Goal: Information Seeking & Learning: Learn about a topic

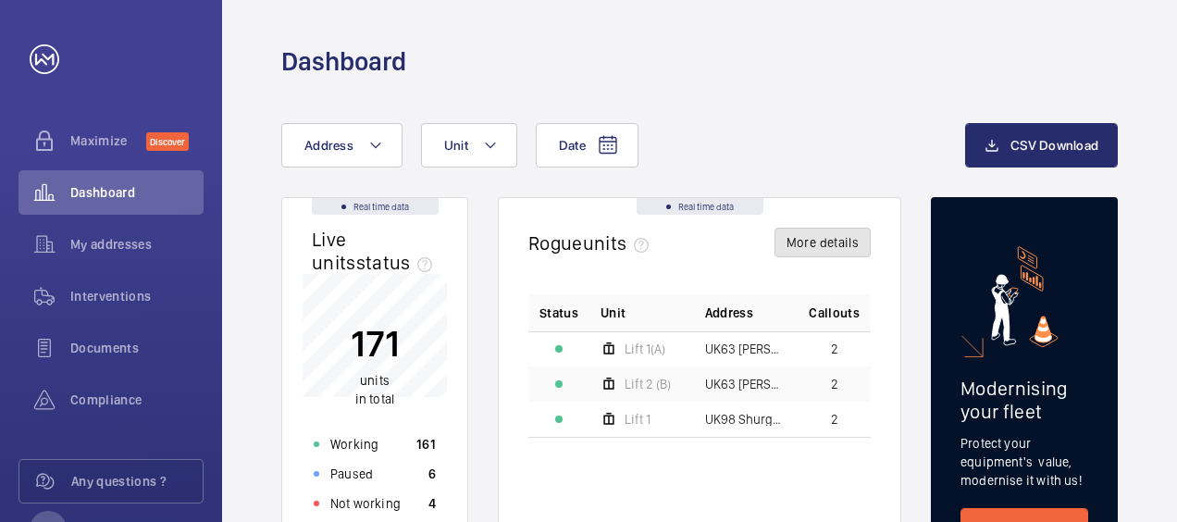
click at [813, 251] on button "More details" at bounding box center [823, 243] width 96 height 30
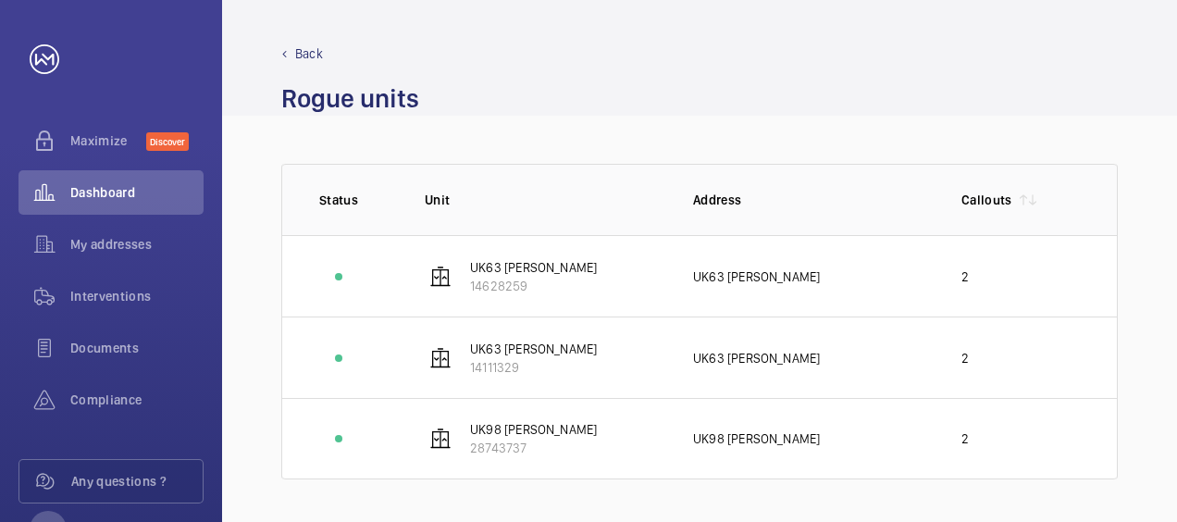
click at [297, 52] on p "Back" at bounding box center [309, 53] width 28 height 19
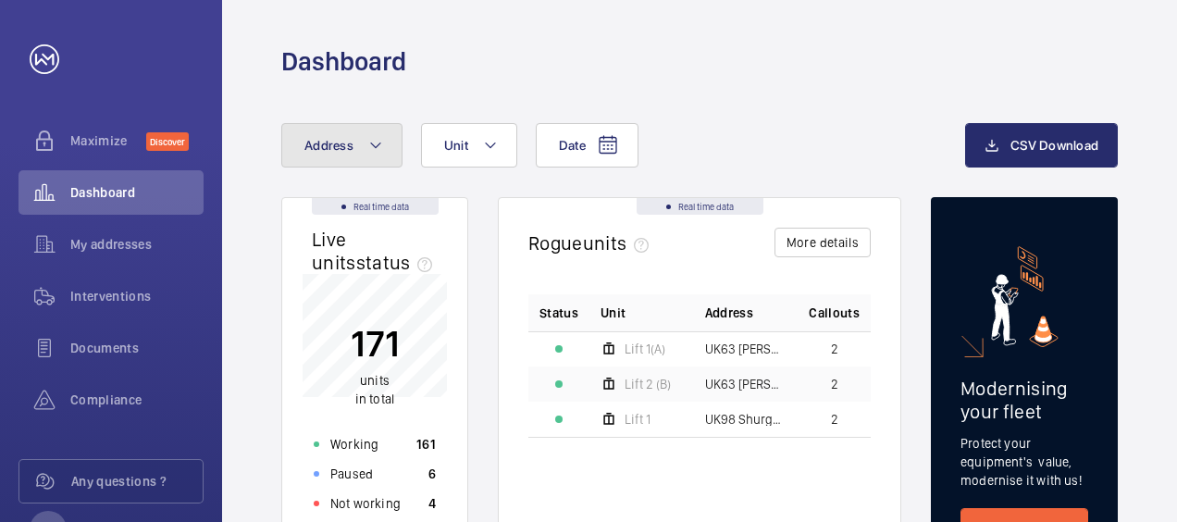
click at [305, 153] on button "Address" at bounding box center [341, 145] width 121 height 44
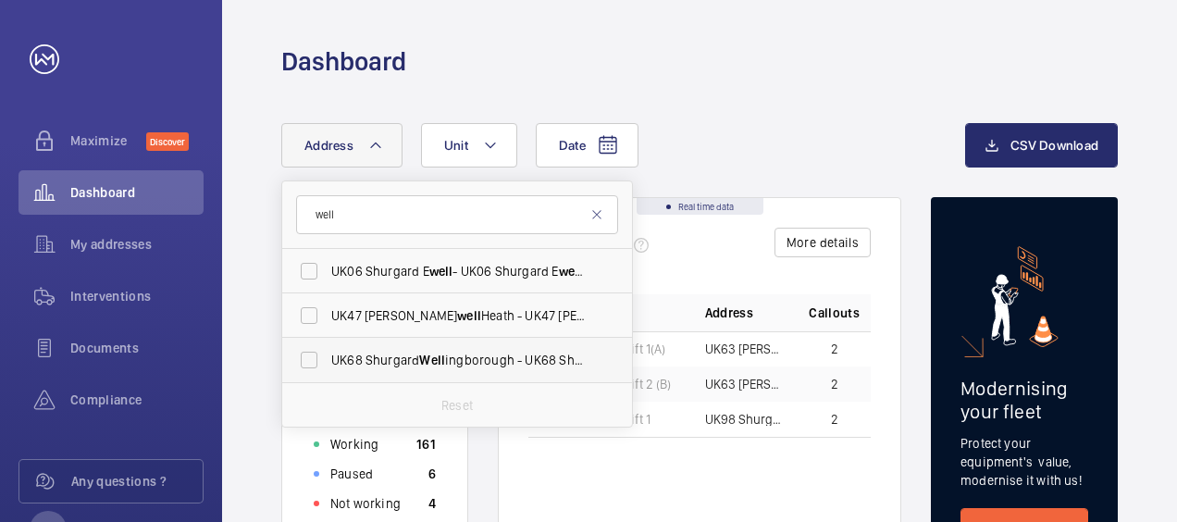
type input "well"
click at [485, 360] on span "UK68 Shurgard Well [GEOGRAPHIC_DATA] - [GEOGRAPHIC_DATA] [GEOGRAPHIC_DATA], [GE…" at bounding box center [458, 360] width 254 height 19
click at [328, 360] on input "UK68 Shurgard Well [GEOGRAPHIC_DATA] - [GEOGRAPHIC_DATA] [GEOGRAPHIC_DATA], [GE…" at bounding box center [309, 359] width 37 height 37
checkbox input "true"
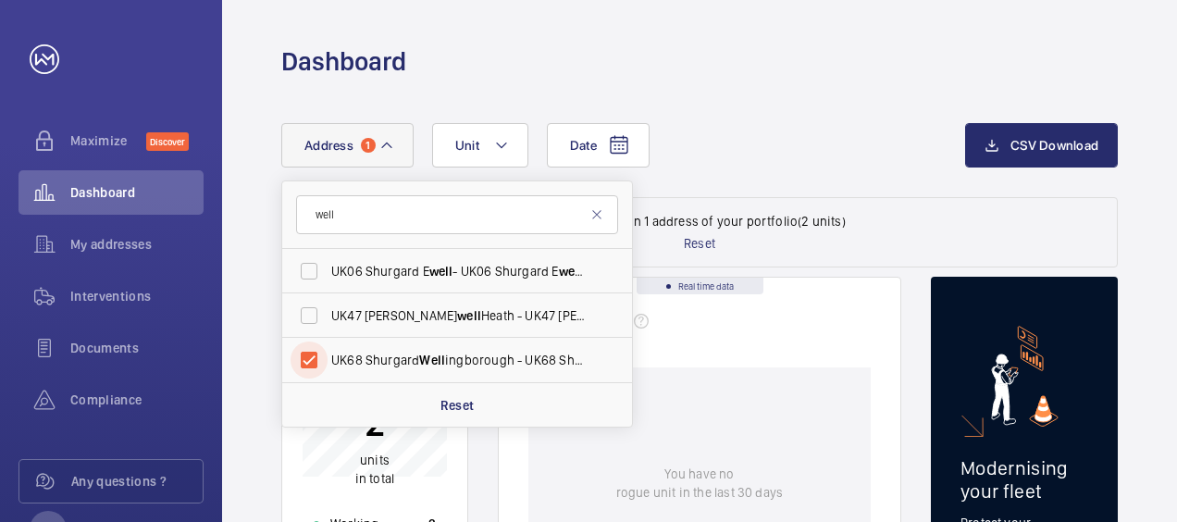
scroll to position [93, 0]
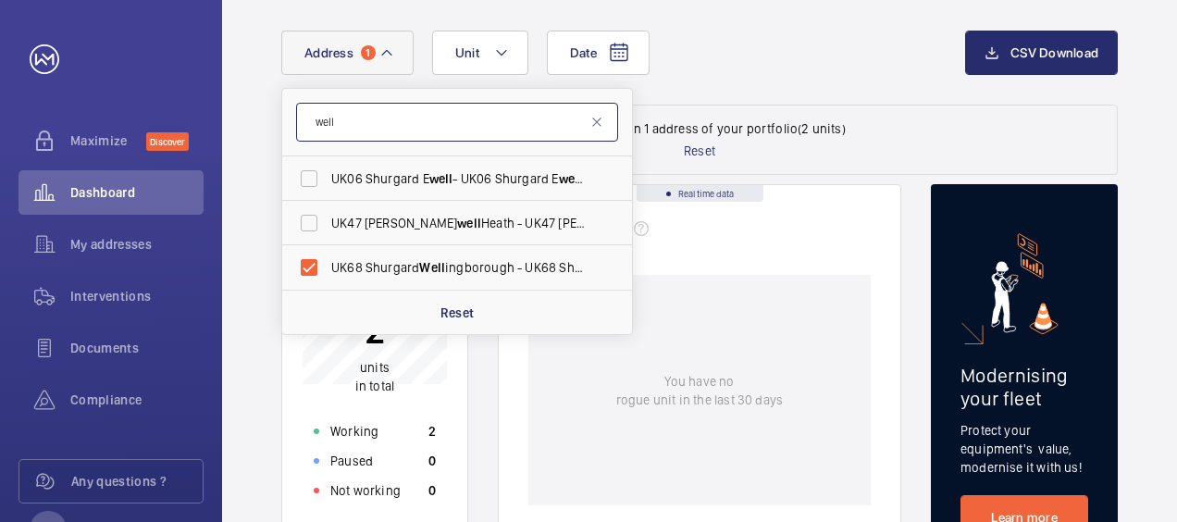
click at [372, 126] on input "well" at bounding box center [457, 122] width 322 height 39
type input "w"
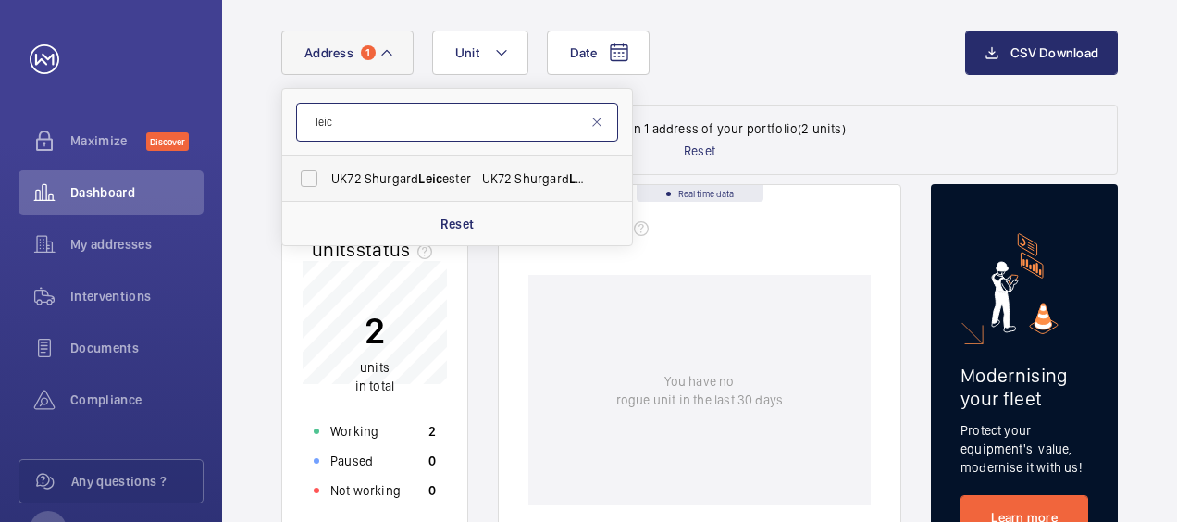
type input "leic"
click at [444, 179] on span "UK72 Shurgard Leic ester - UK72 Shurgard Leic ester, LEIC ESTER LE2 7SQ" at bounding box center [458, 178] width 254 height 19
click at [328, 179] on input "UK72 Shurgard Leic ester - UK72 Shurgard Leic ester, LEIC ESTER LE2 7SQ" at bounding box center [309, 178] width 37 height 37
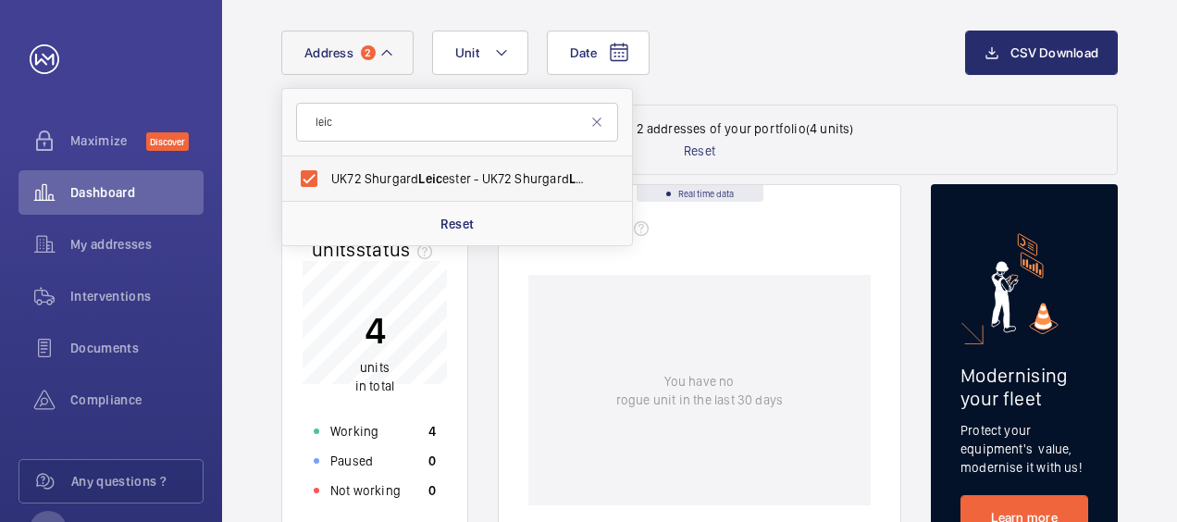
click at [442, 179] on span "Leic" at bounding box center [430, 178] width 24 height 15
click at [328, 179] on input "UK72 Shurgard Leic ester - UK72 Shurgard Leic ester, LEIC ESTER LE2 7SQ" at bounding box center [309, 178] width 37 height 37
checkbox input "false"
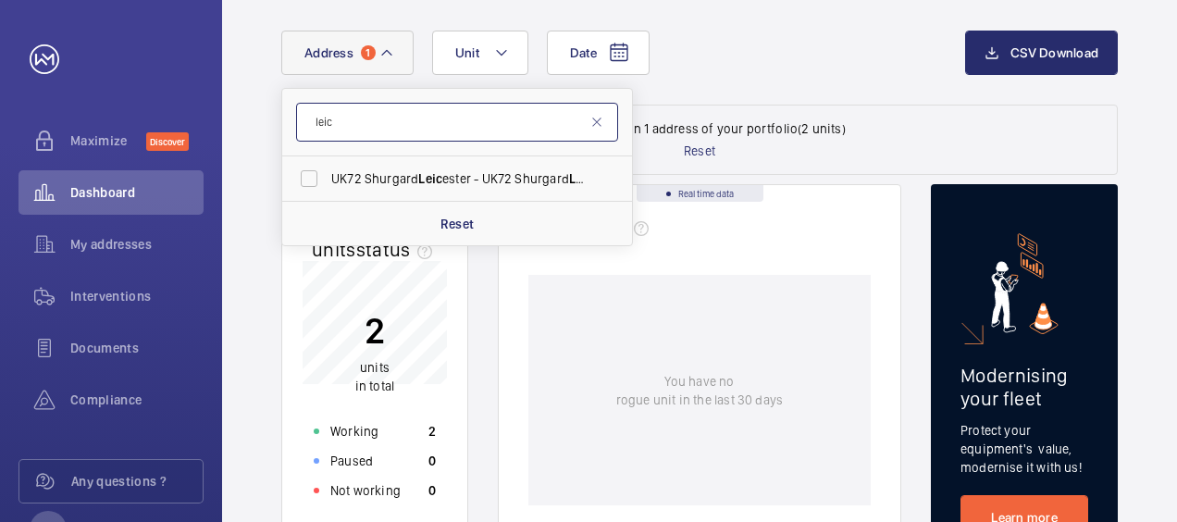
click at [337, 130] on input "leic" at bounding box center [457, 122] width 322 height 39
type input "l"
type input "hemel"
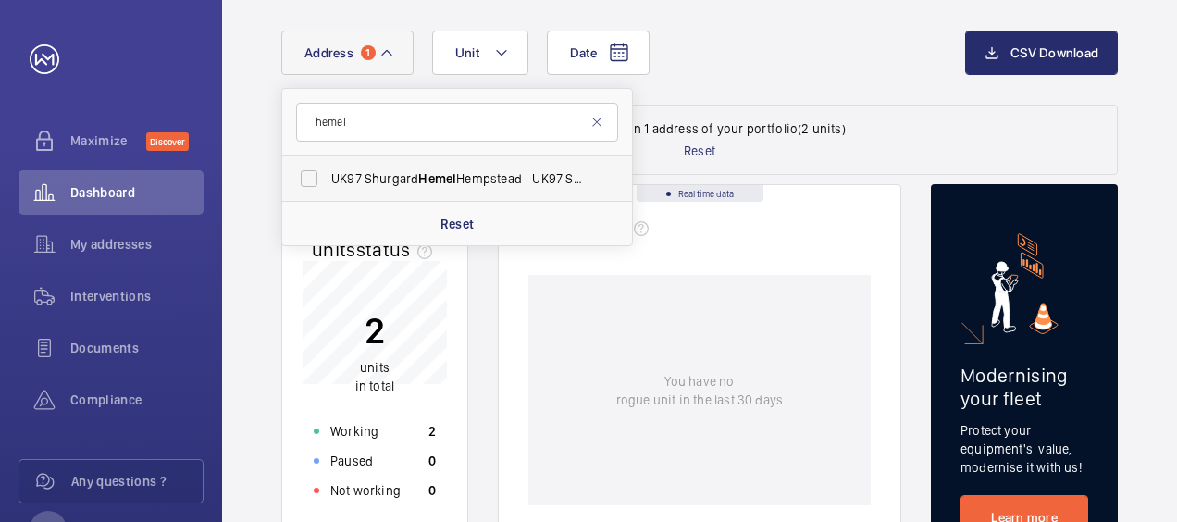
click at [417, 180] on span "UK97 Shurgard Hemel Hempstead - UK97 Shurgard Hemel Hempstead, HEMEL HEMPSTEAD …" at bounding box center [458, 178] width 254 height 19
click at [328, 180] on input "UK97 Shurgard Hemel Hempstead - UK97 Shurgard Hemel Hempstead, HEMEL HEMPSTEAD …" at bounding box center [309, 178] width 37 height 37
checkbox input "true"
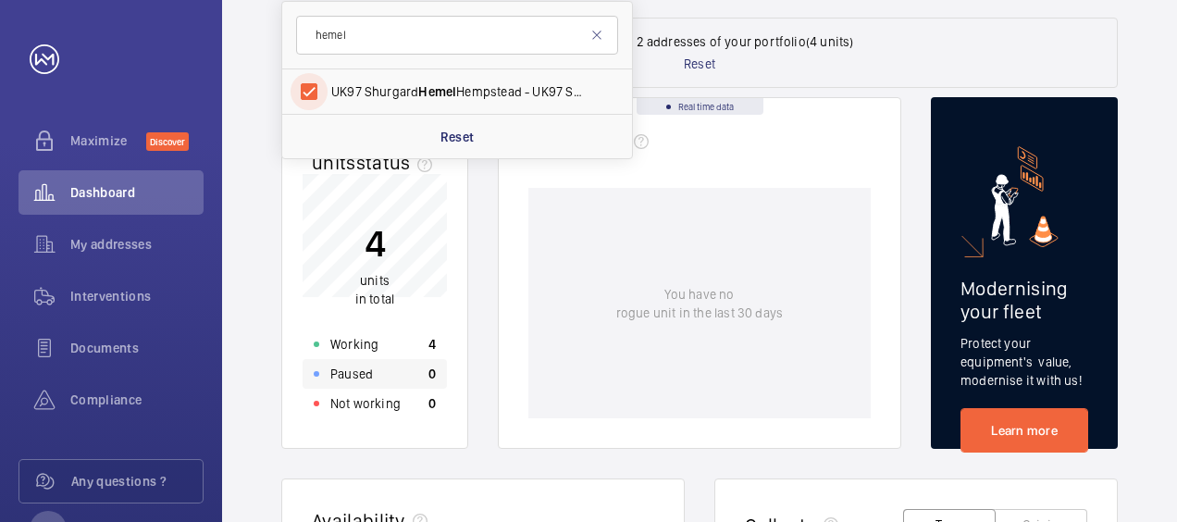
scroll to position [93, 0]
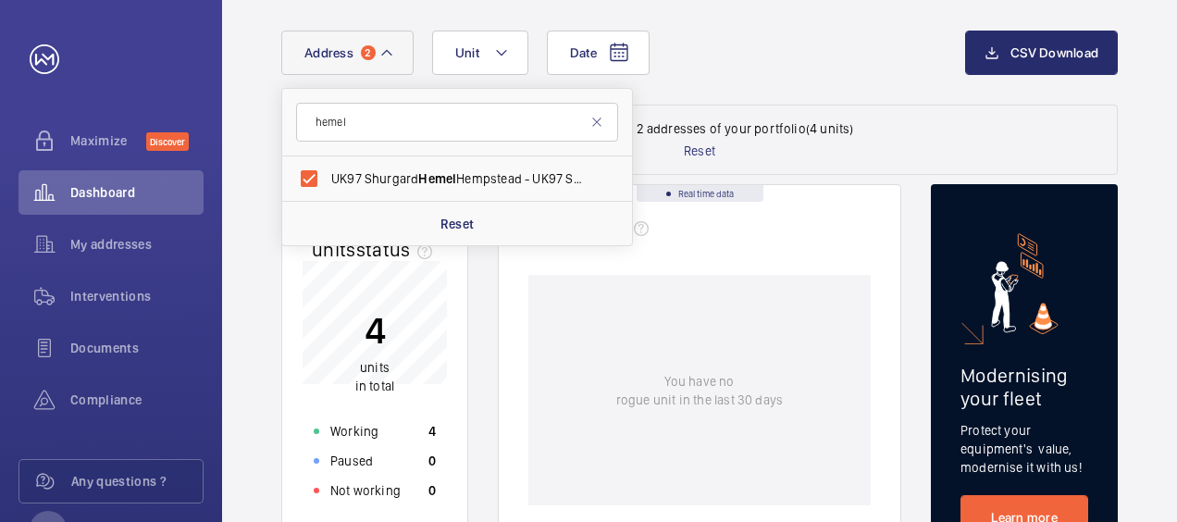
click at [372, 317] on p "4" at bounding box center [374, 330] width 39 height 46
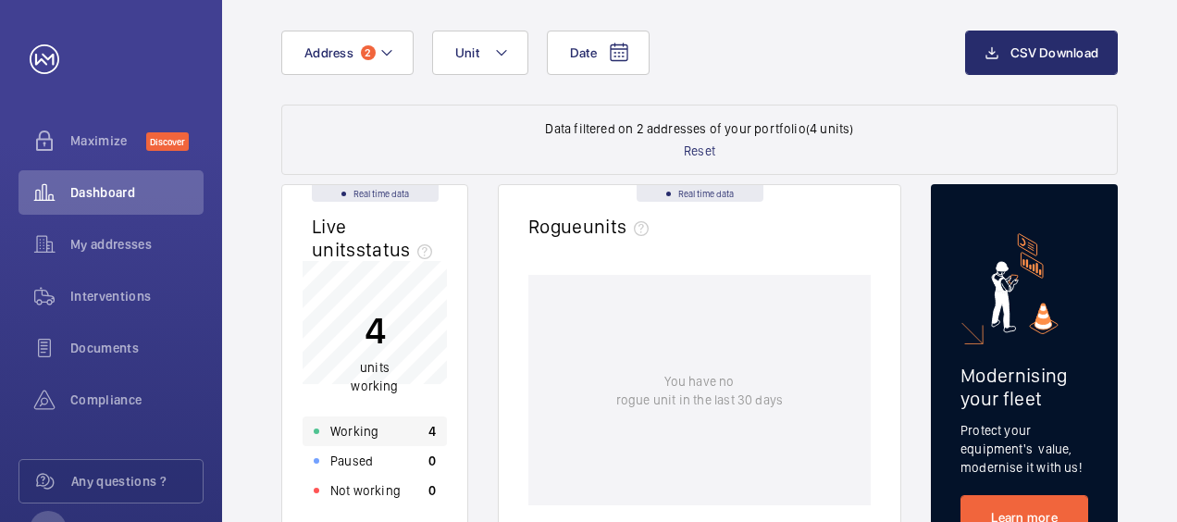
click at [358, 427] on p "Working" at bounding box center [354, 431] width 48 height 19
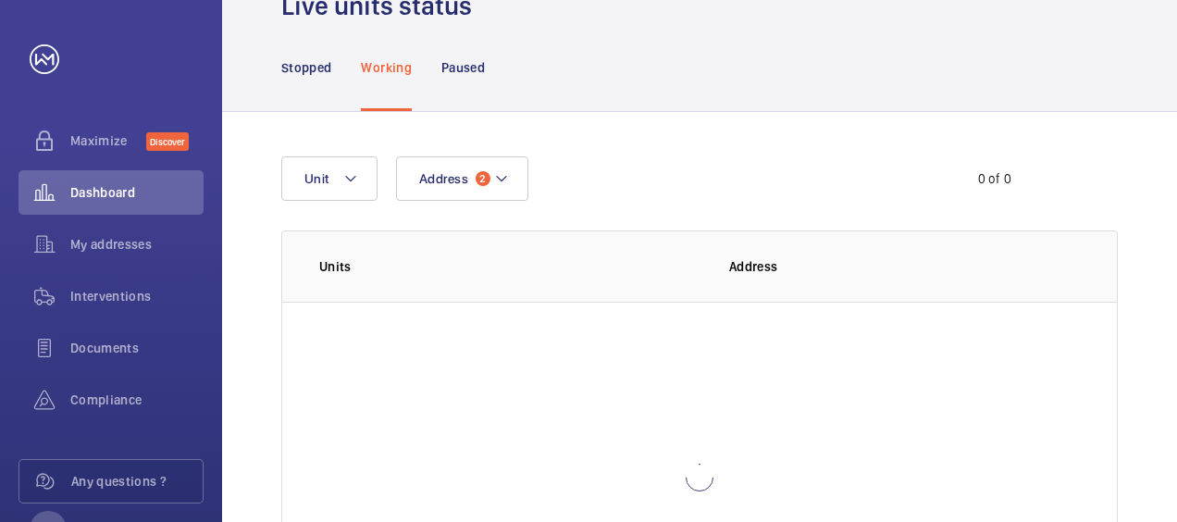
scroll to position [130, 0]
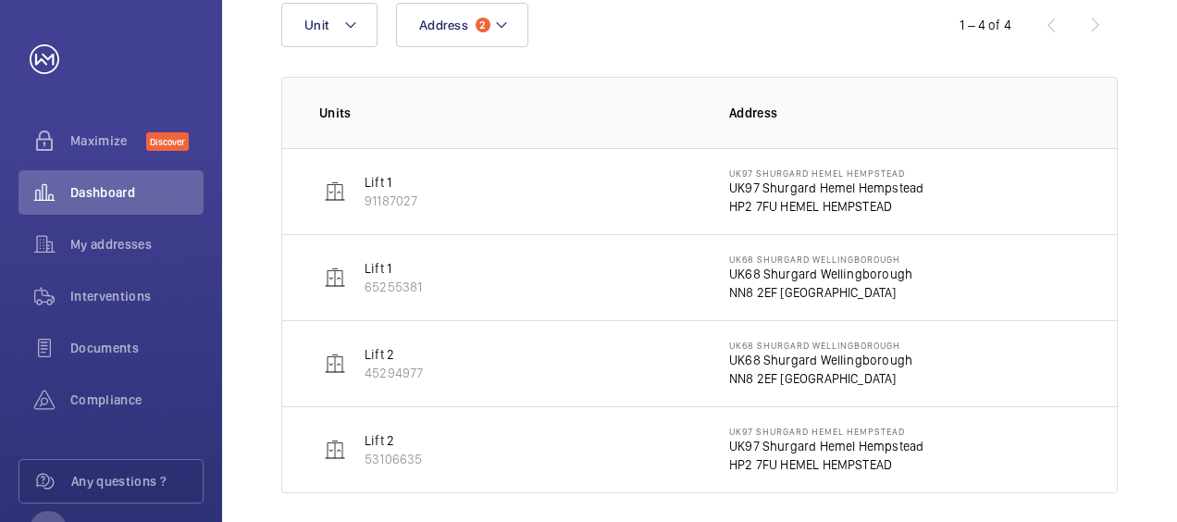
scroll to position [260, 0]
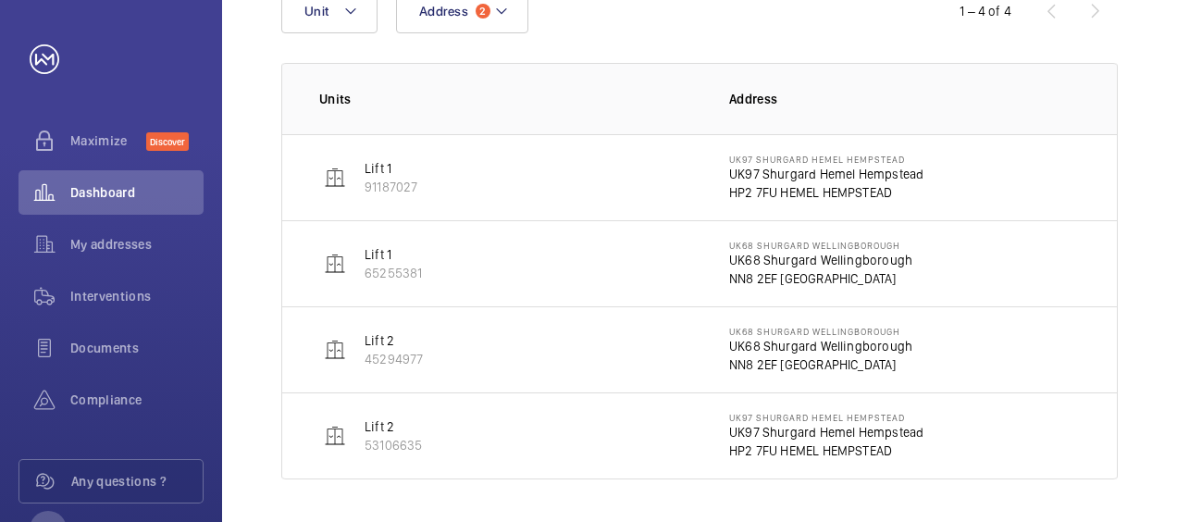
click at [377, 172] on p "Lift 1" at bounding box center [391, 168] width 53 height 19
click at [391, 258] on p "Lift 1" at bounding box center [393, 254] width 57 height 19
click at [815, 261] on p "UK68 Shurgard Wellingborough" at bounding box center [820, 260] width 183 height 19
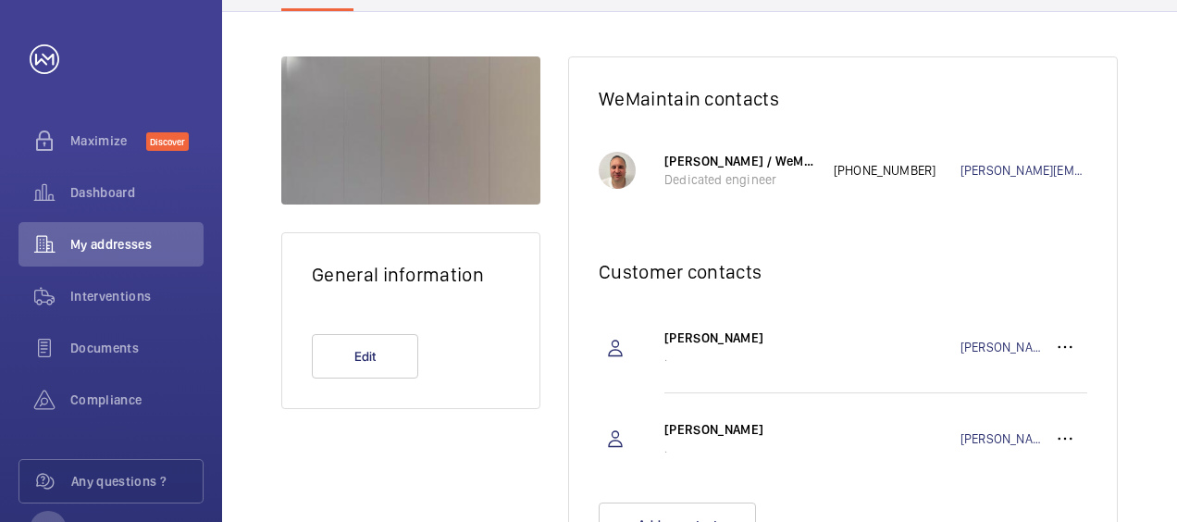
scroll to position [233, 0]
